Goal: Navigation & Orientation: Locate item on page

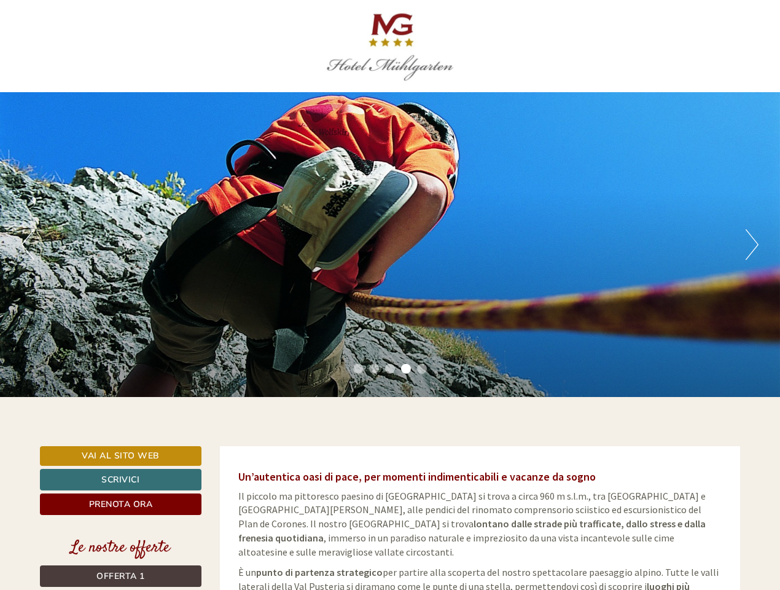
click at [390, 295] on div "Previous Next 1 2 3 4 5" at bounding box center [390, 244] width 780 height 305
click at [28, 244] on button "Previous" at bounding box center [27, 244] width 13 height 31
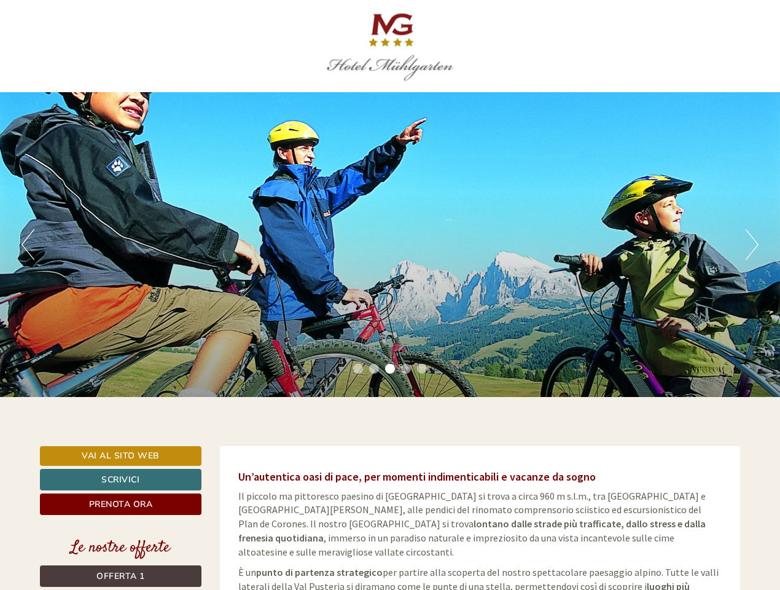
click at [390, 244] on div "Previous Next 1 2 3 4 5" at bounding box center [390, 244] width 780 height 305
click at [752, 244] on button "Next" at bounding box center [752, 244] width 13 height 31
click at [358, 369] on li "1" at bounding box center [358, 369] width 10 height 10
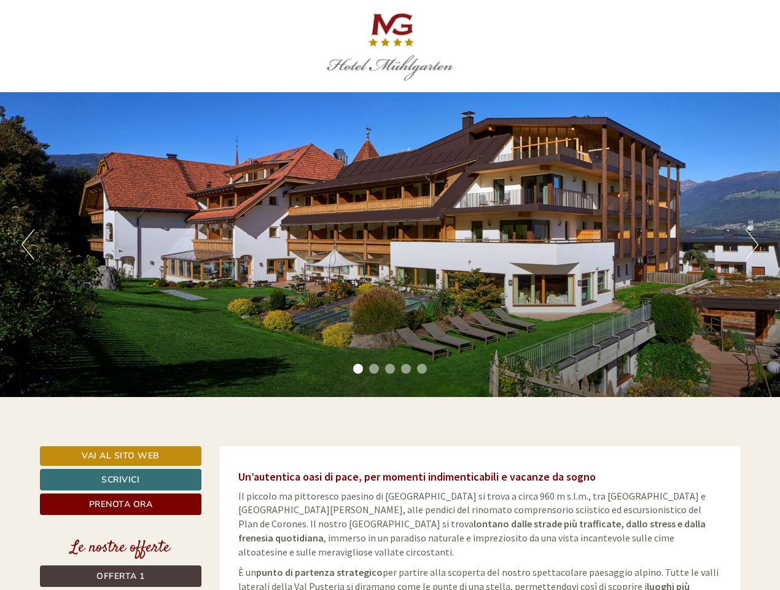
click at [374, 369] on li "2" at bounding box center [374, 369] width 10 height 10
click at [390, 369] on li "3" at bounding box center [390, 369] width 10 height 10
click at [406, 369] on li "4" at bounding box center [406, 369] width 10 height 10
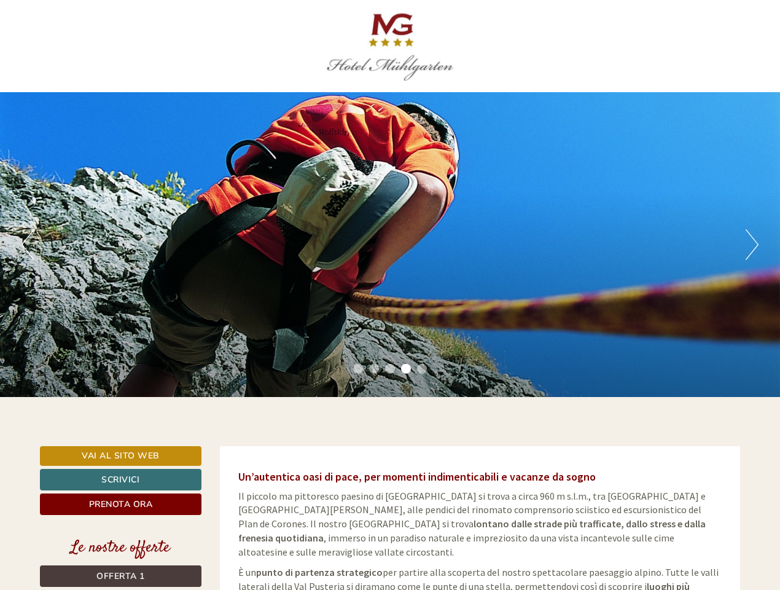
click at [422, 369] on li "5" at bounding box center [422, 369] width 10 height 10
click at [120, 576] on span "Offerta 1" at bounding box center [120, 576] width 49 height 12
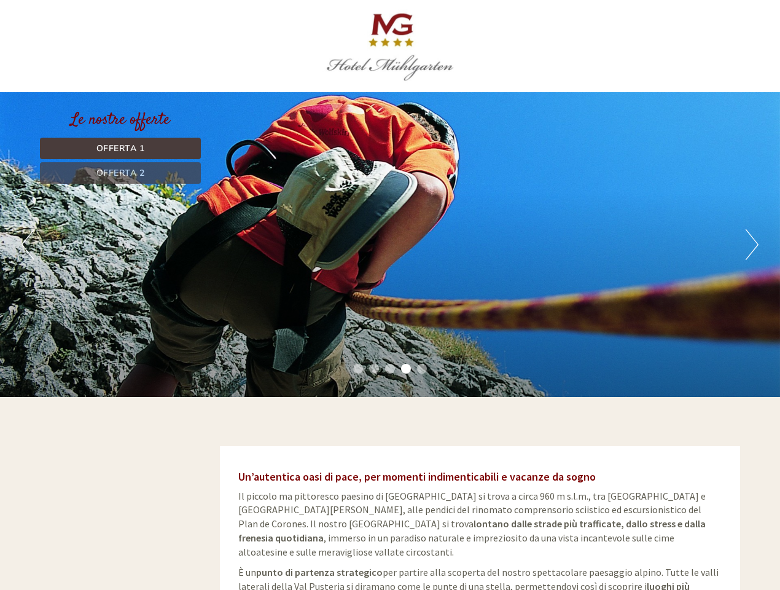
scroll to position [725, 0]
